Goal: Transaction & Acquisition: Purchase product/service

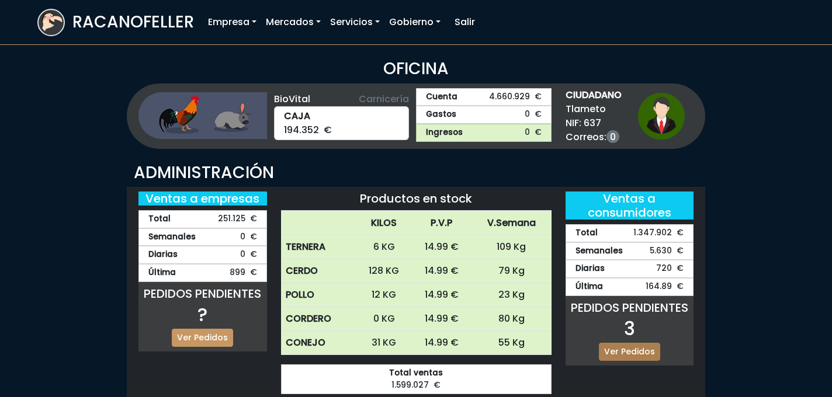
click at [614, 345] on link "Ver Pedidos" at bounding box center [629, 352] width 61 height 18
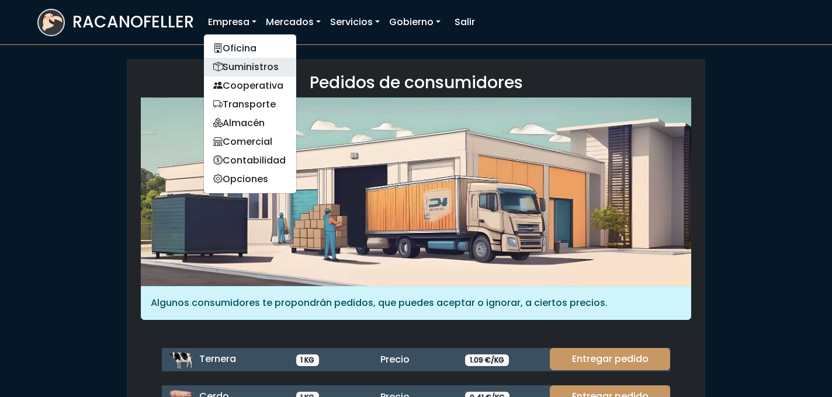
click at [244, 67] on link "Suministros" at bounding box center [250, 67] width 92 height 19
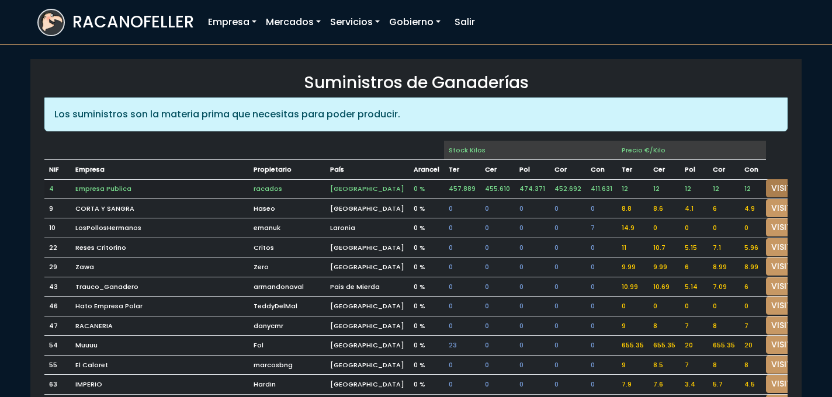
click at [770, 184] on link "VISITAR" at bounding box center [787, 188] width 42 height 18
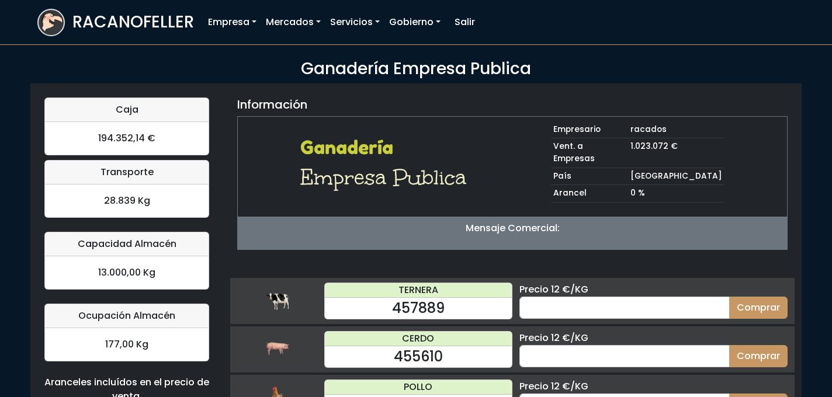
scroll to position [123, 0]
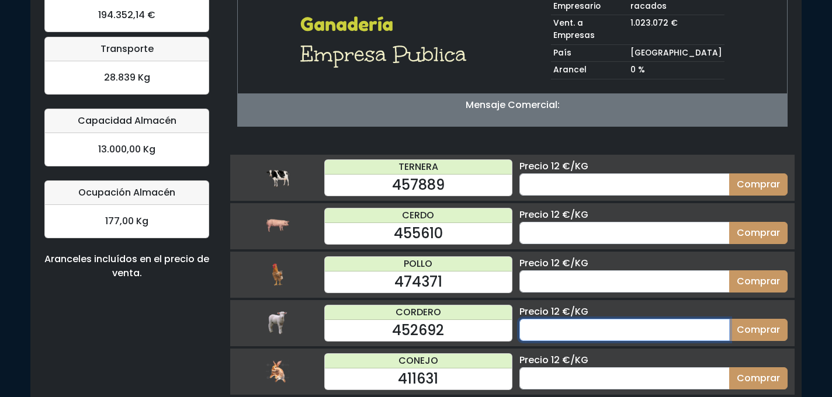
click at [566, 319] on input "number" at bounding box center [624, 330] width 210 height 22
type input "50"
click at [729, 319] on button "Comprar" at bounding box center [758, 330] width 58 height 22
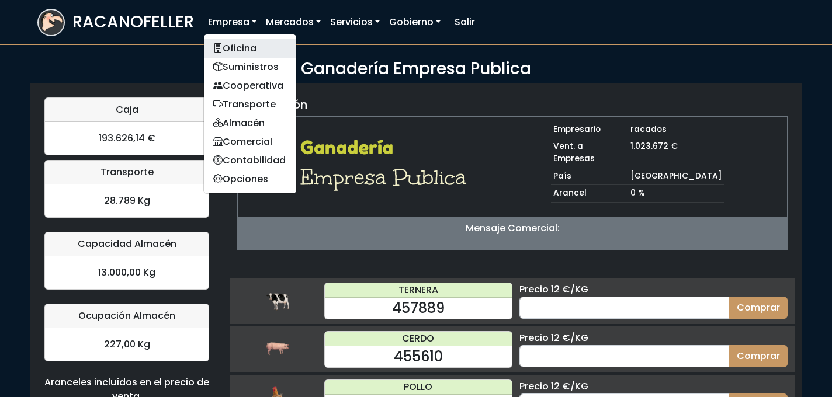
click at [237, 46] on link "Oficina" at bounding box center [250, 48] width 92 height 19
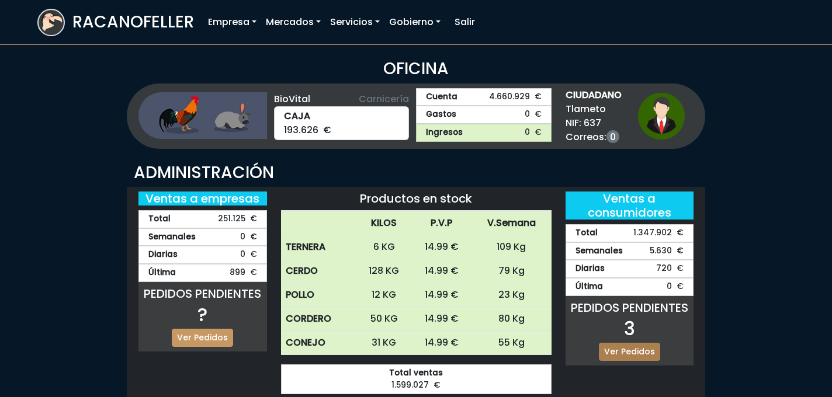
click at [630, 348] on link "Ver Pedidos" at bounding box center [629, 352] width 61 height 18
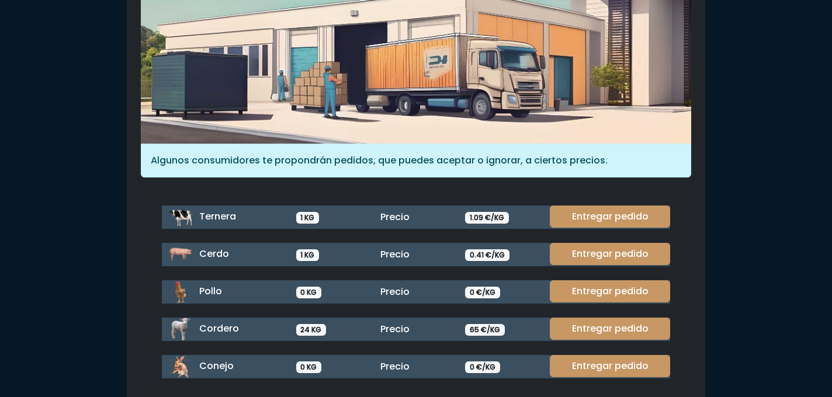
scroll to position [164, 0]
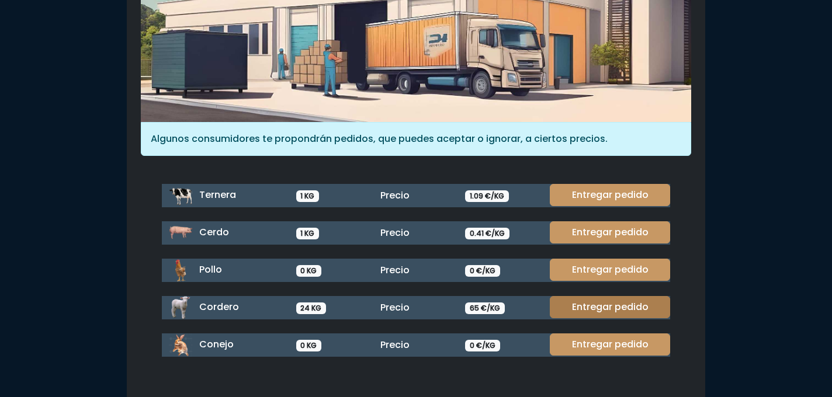
click at [594, 310] on link "Entregar pedido" at bounding box center [610, 307] width 120 height 22
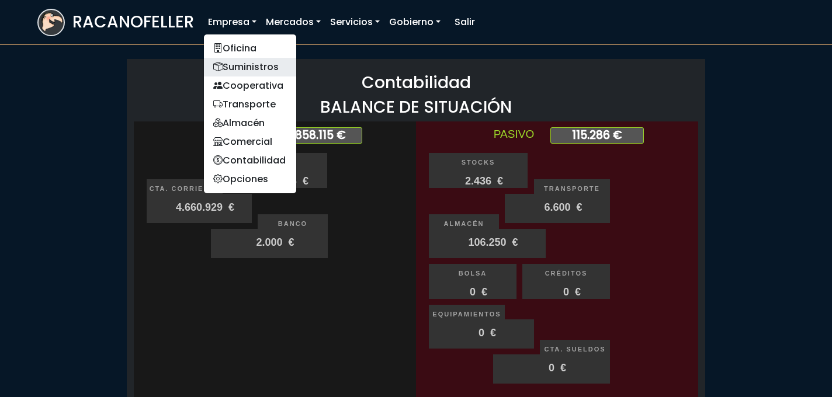
click at [240, 58] on link "Suministros" at bounding box center [250, 67] width 92 height 19
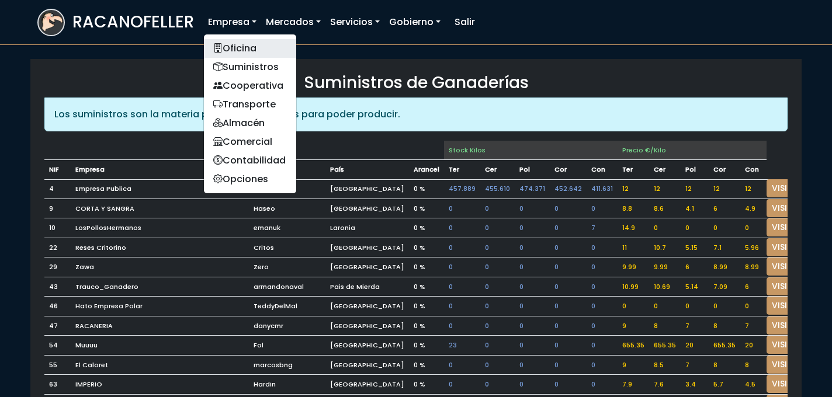
click at [231, 44] on link "Oficina" at bounding box center [250, 48] width 92 height 19
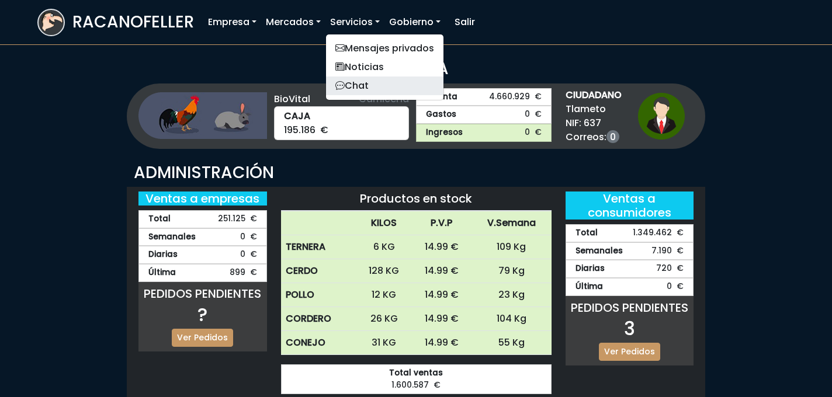
click at [364, 78] on link "Chat" at bounding box center [384, 86] width 117 height 19
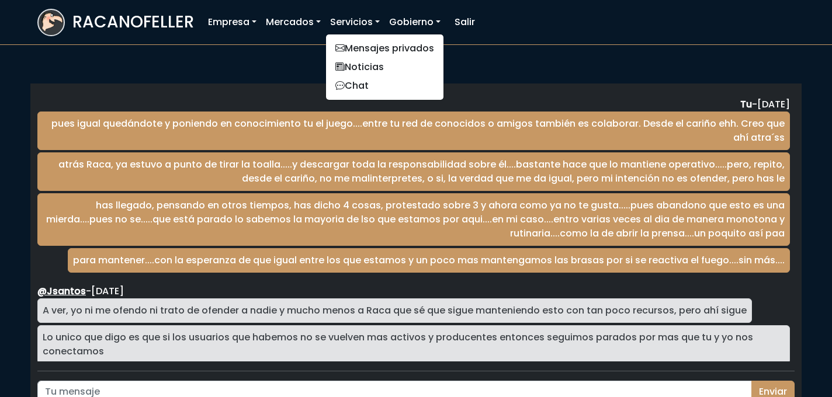
scroll to position [1939, 0]
